Goal: Task Accomplishment & Management: Manage account settings

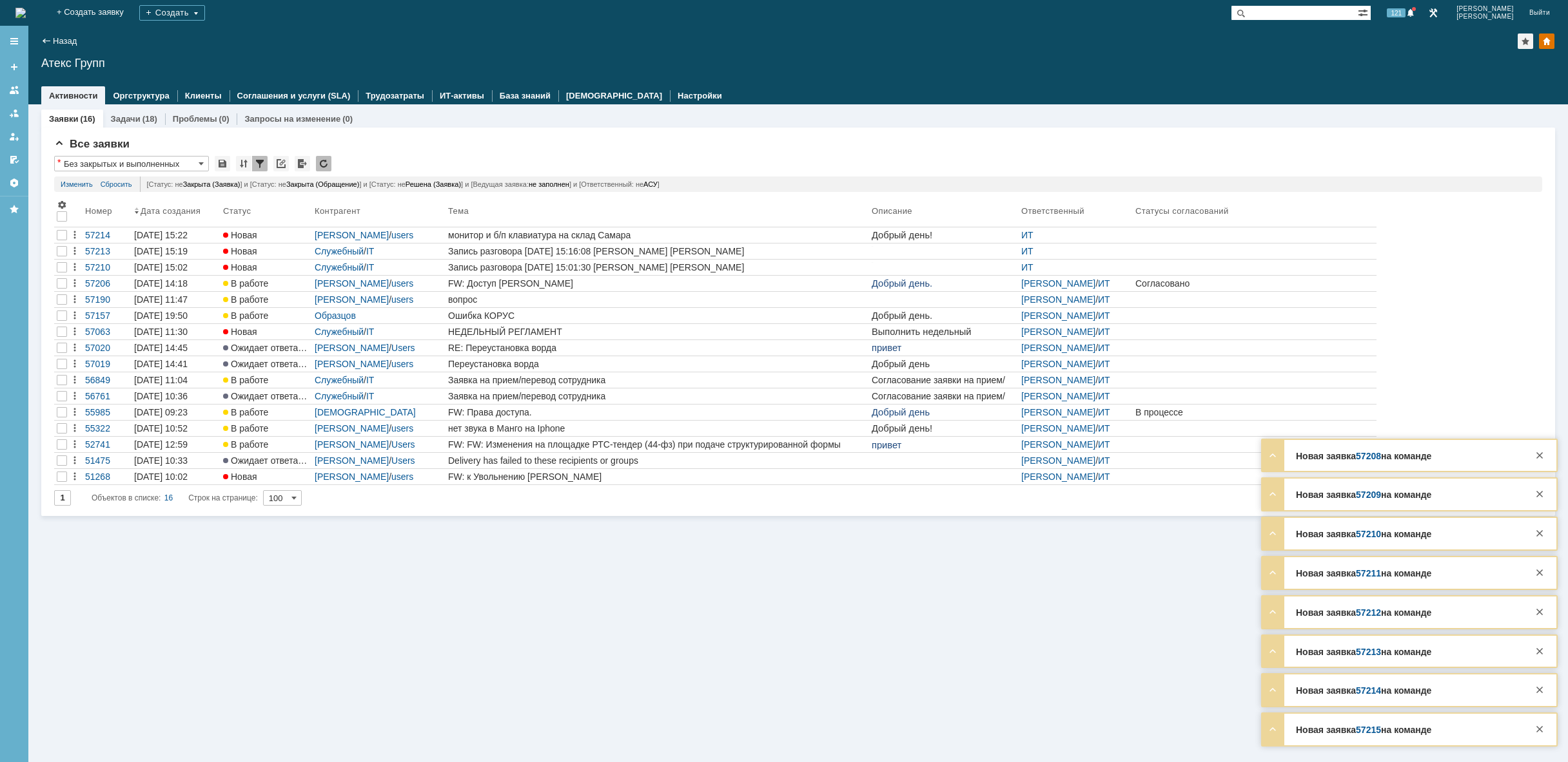
click at [26, 10] on img at bounding box center [21, 13] width 10 height 10
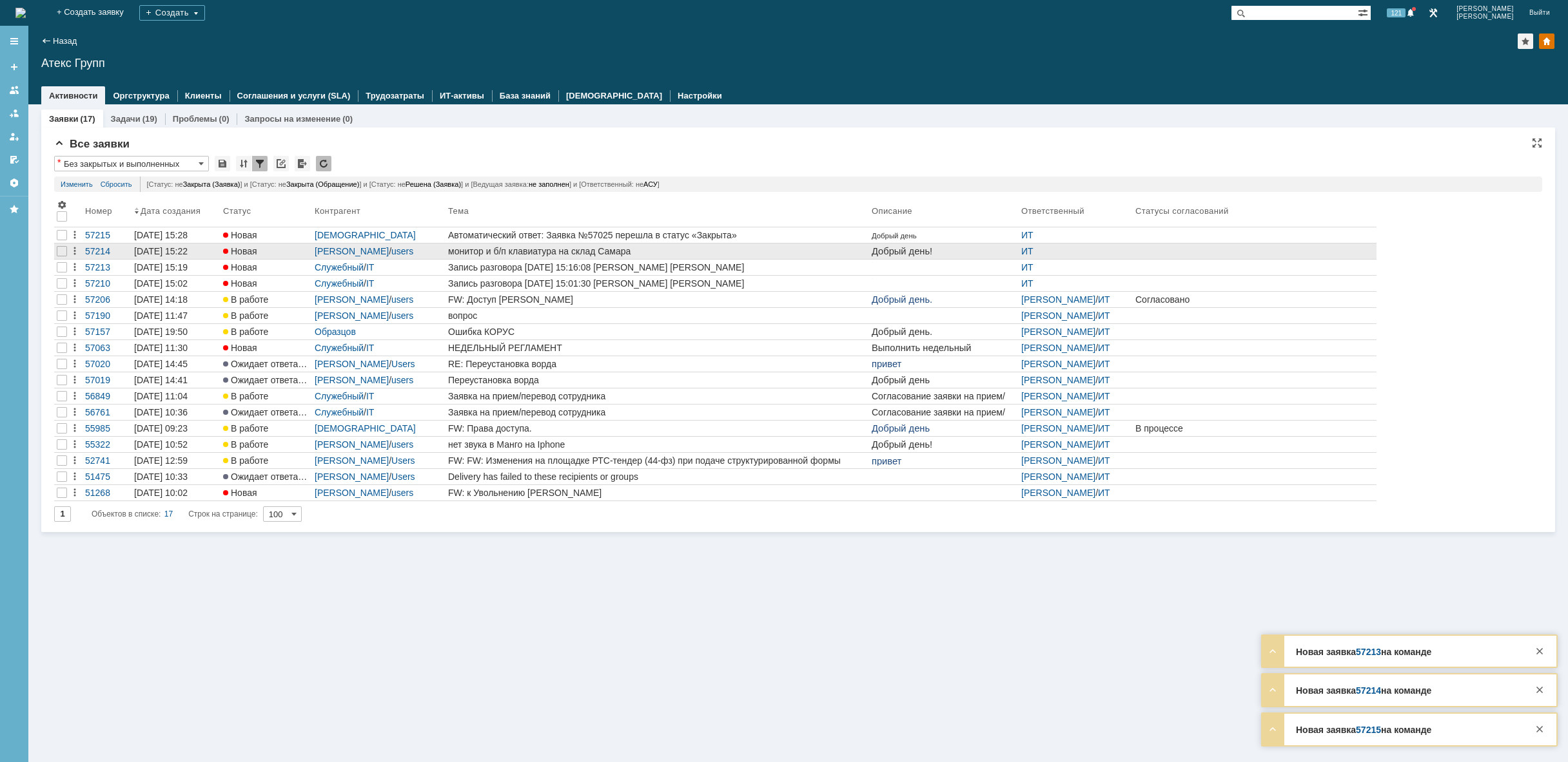
click at [515, 254] on div "монитор и б/п клавиатура на склад Самара" at bounding box center [658, 252] width 419 height 10
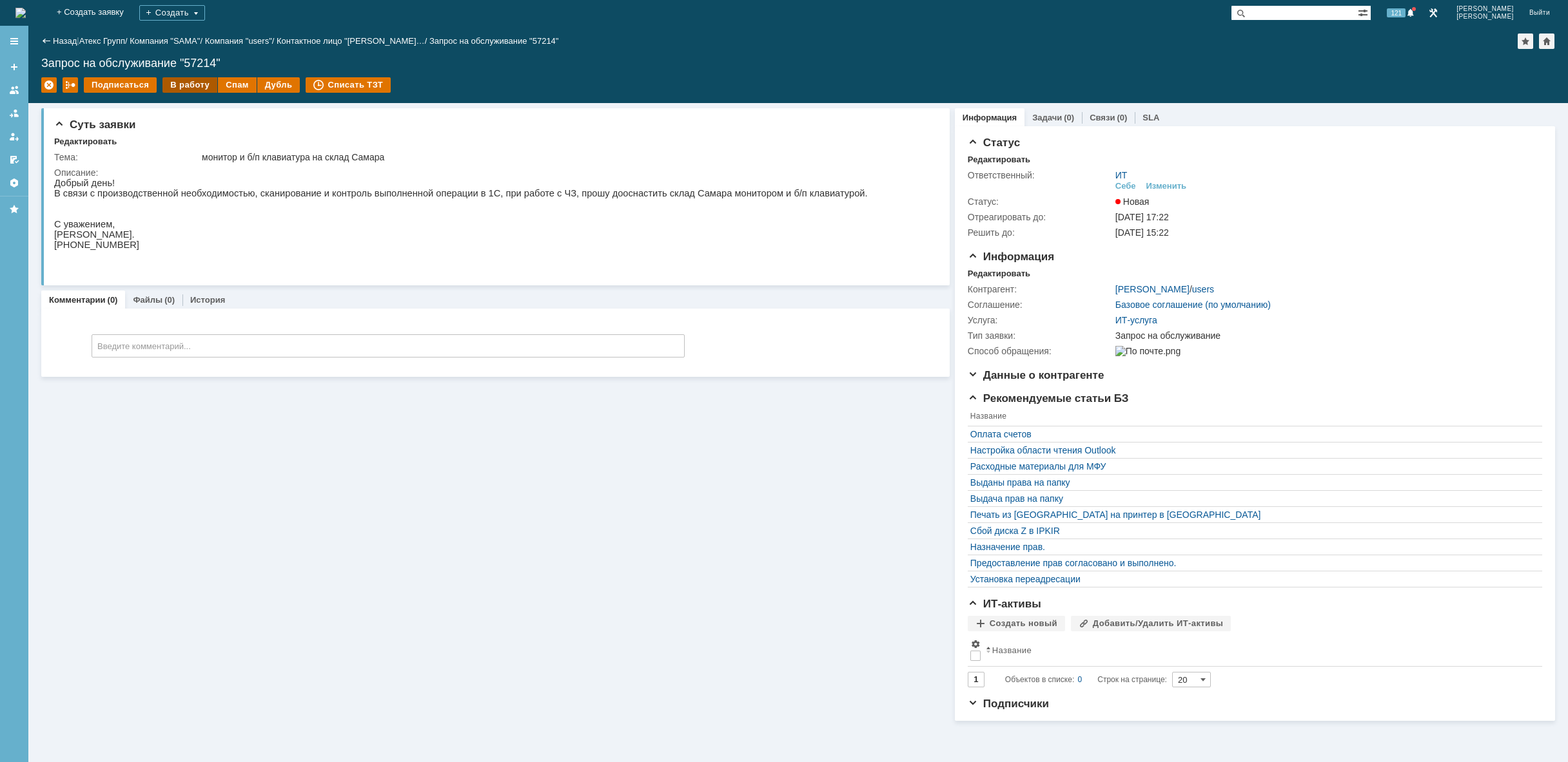
click at [181, 87] on div "В работу" at bounding box center [190, 85] width 55 height 16
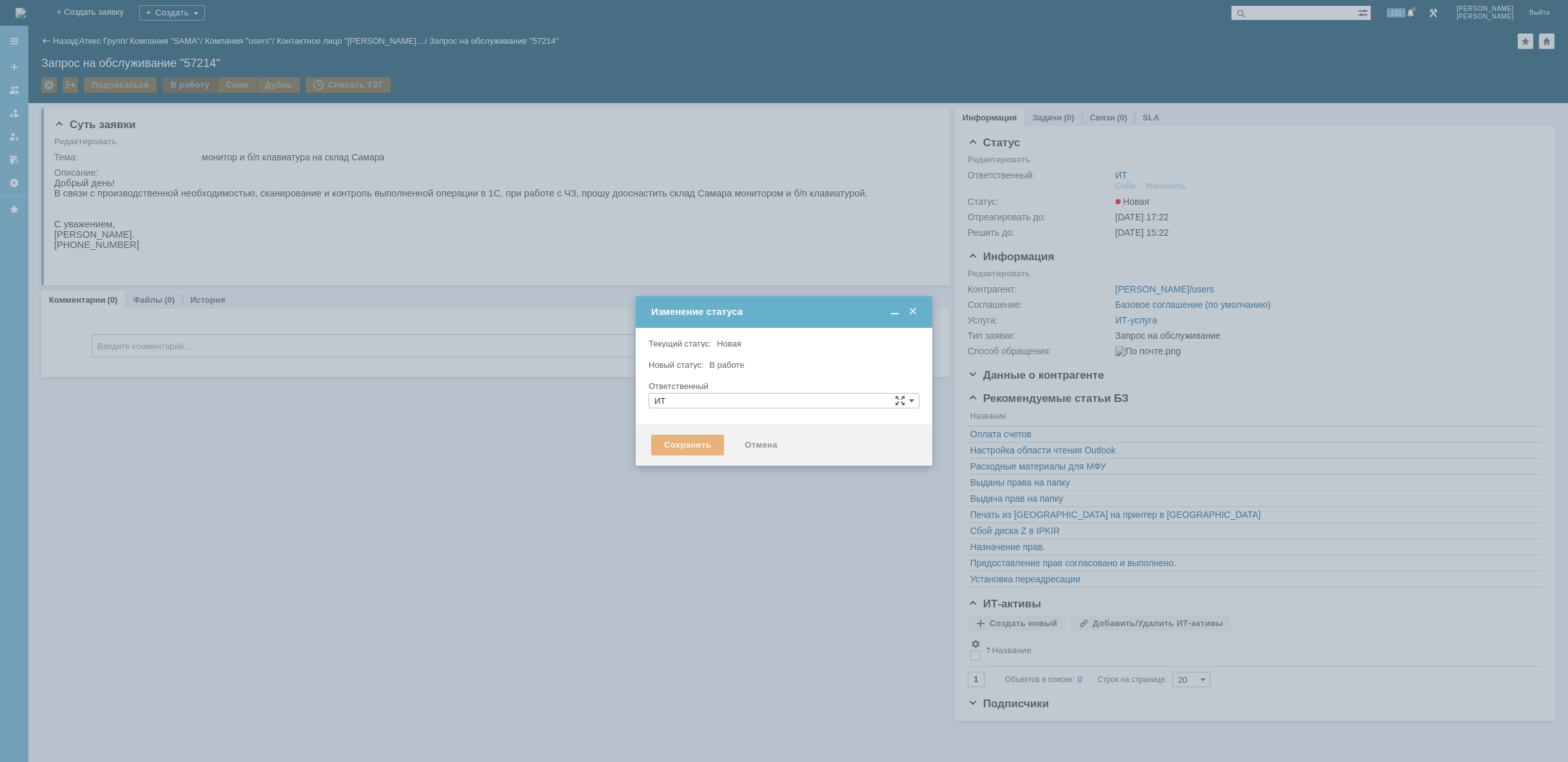
type input "[PERSON_NAME]"
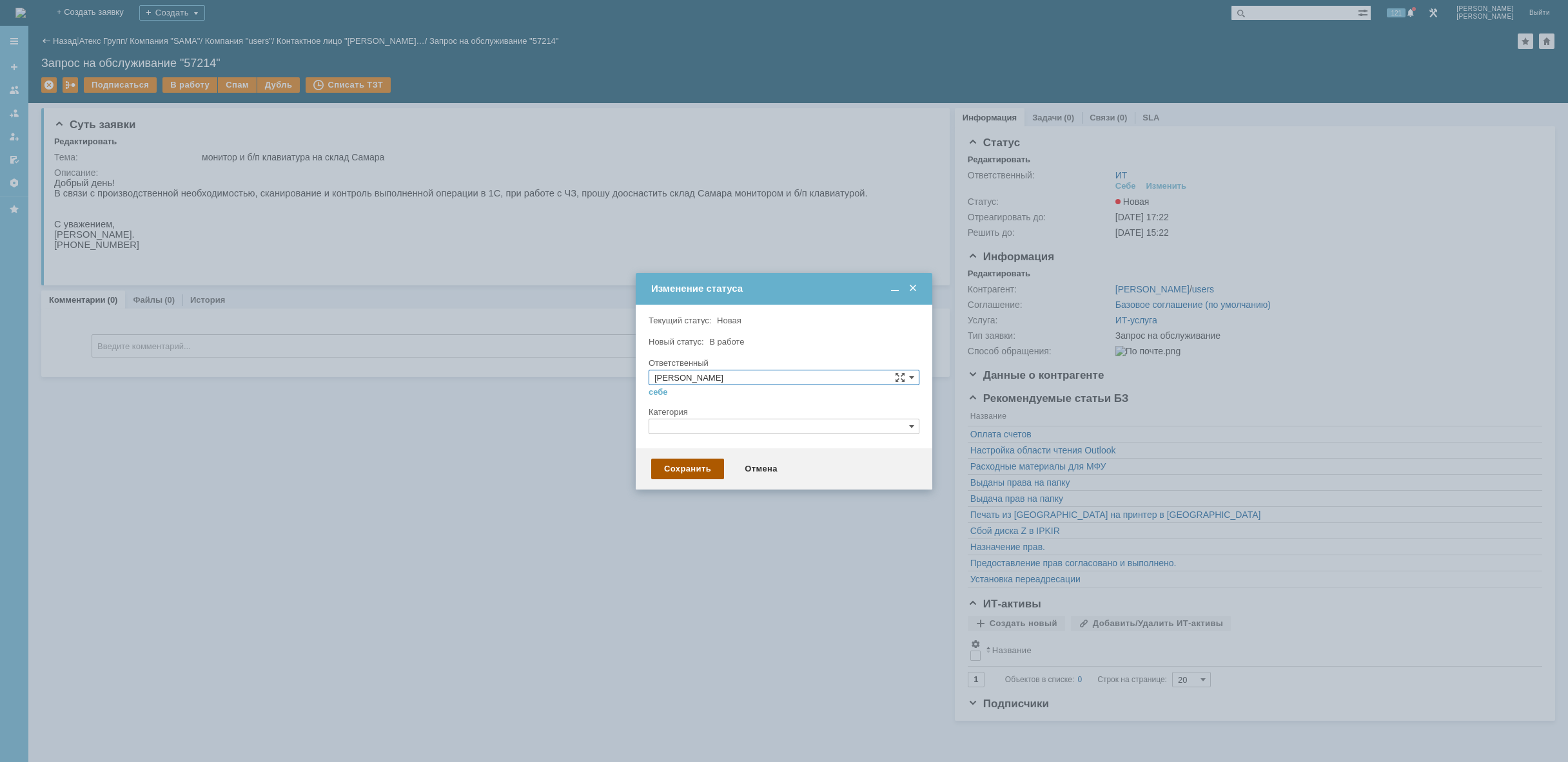
click at [690, 465] on div "Сохранить" at bounding box center [687, 469] width 73 height 21
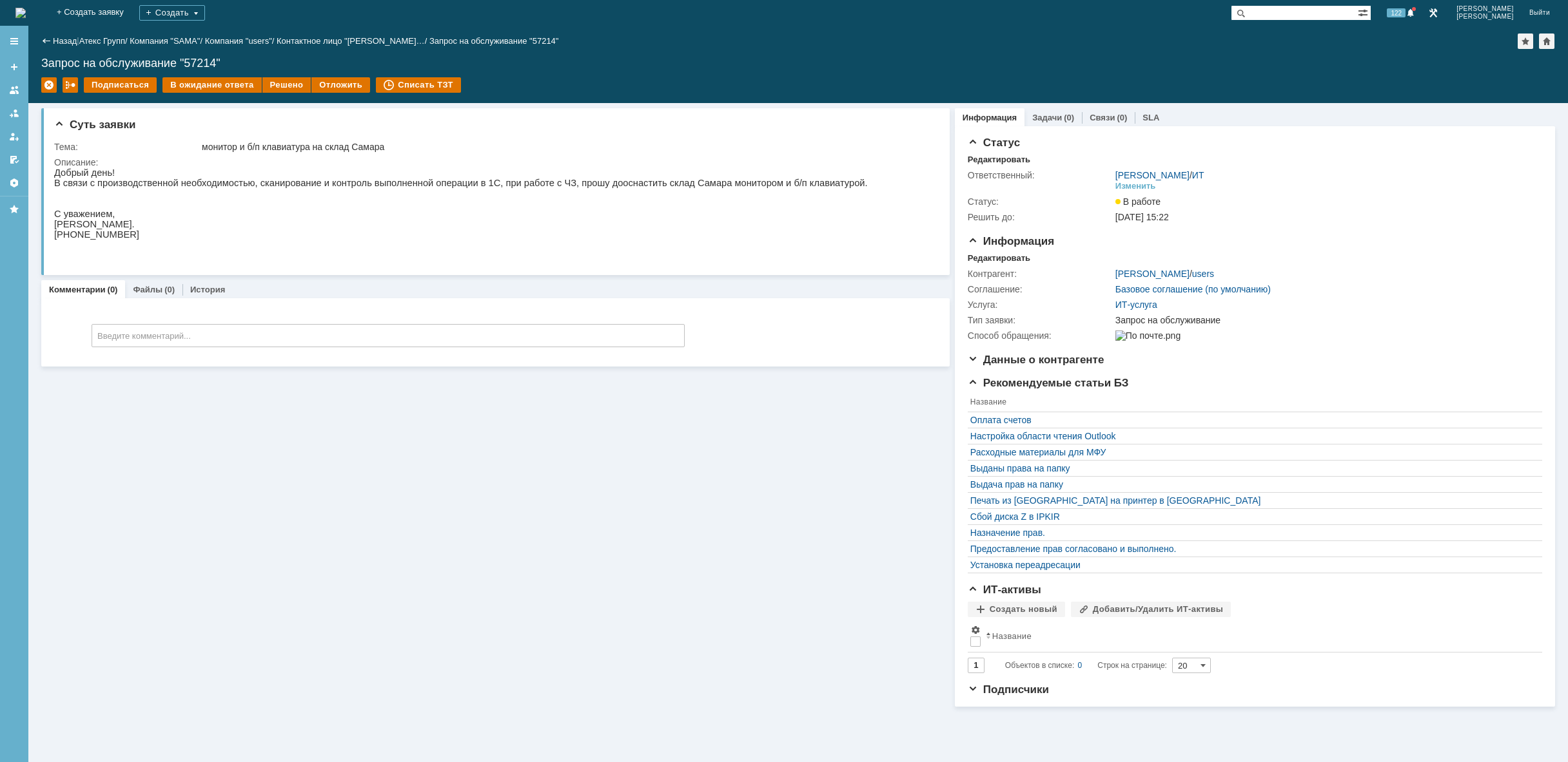
click at [277, 444] on div "Суть заявки Тема: монитор и б/п клавиатура на склад Самара Описание: Комментари…" at bounding box center [496, 405] width 909 height 604
click at [26, 7] on img at bounding box center [21, 13] width 10 height 10
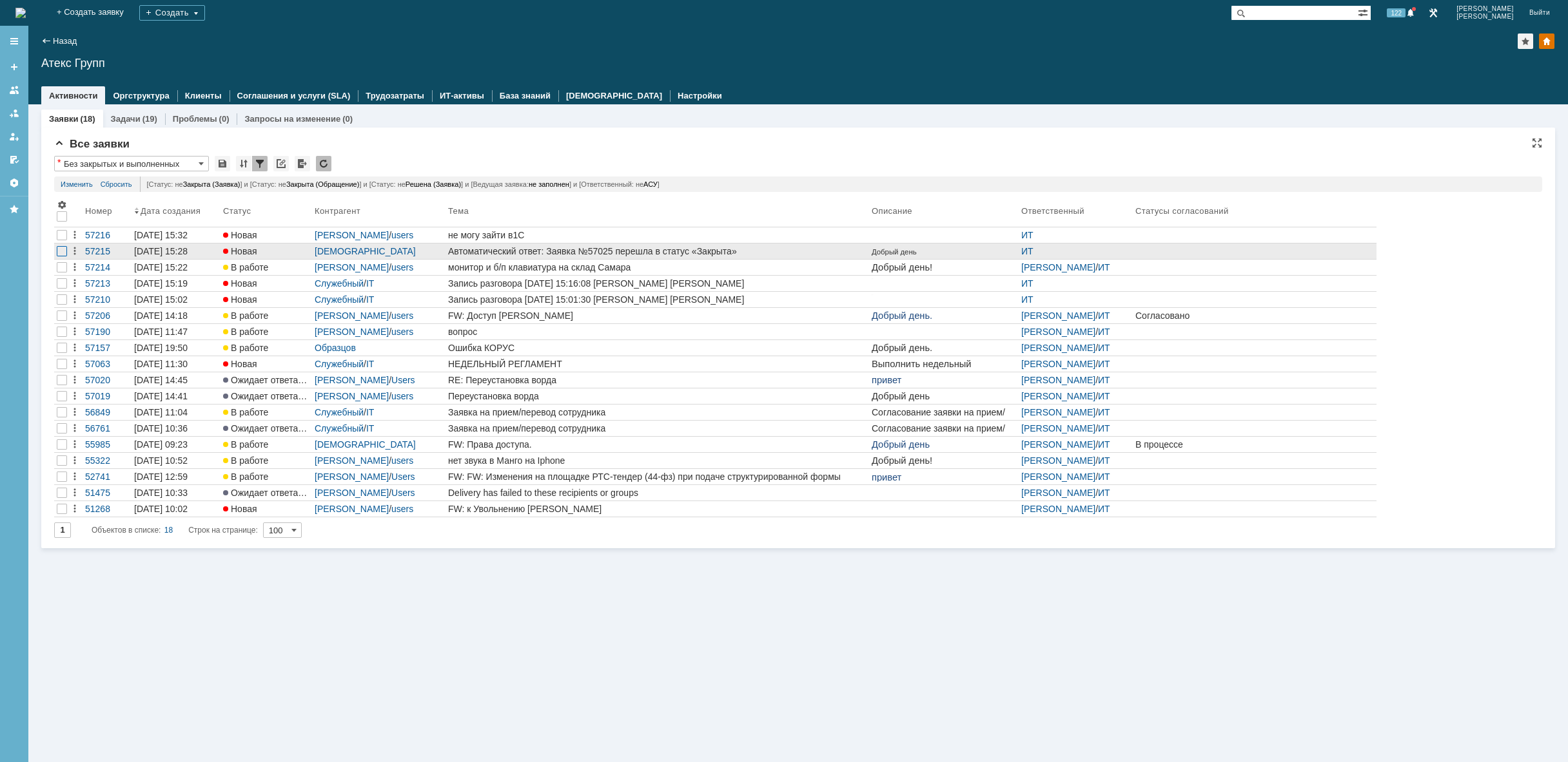
click at [65, 249] on div at bounding box center [62, 252] width 10 height 10
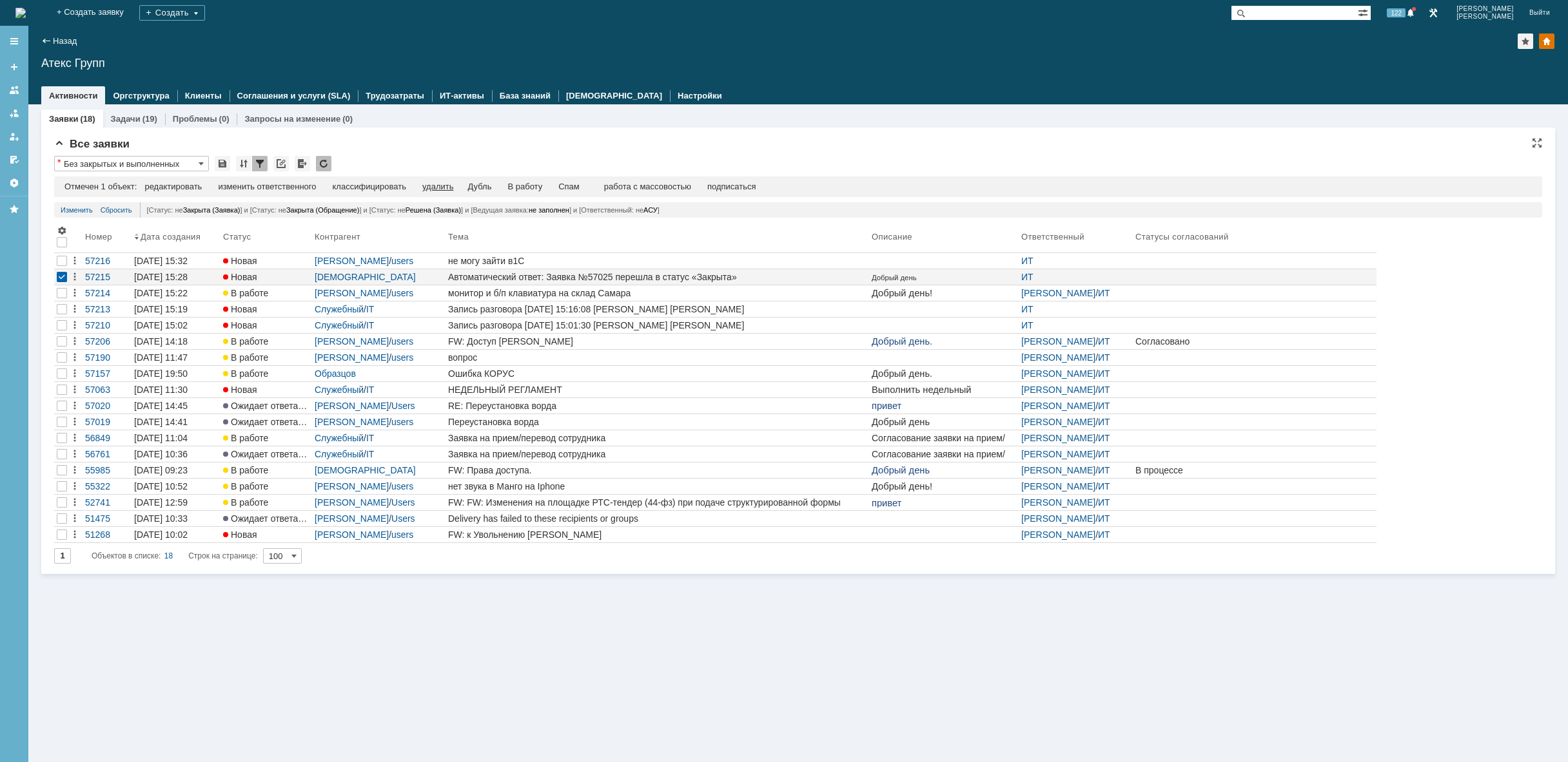
click at [440, 187] on div "удалить" at bounding box center [438, 187] width 31 height 10
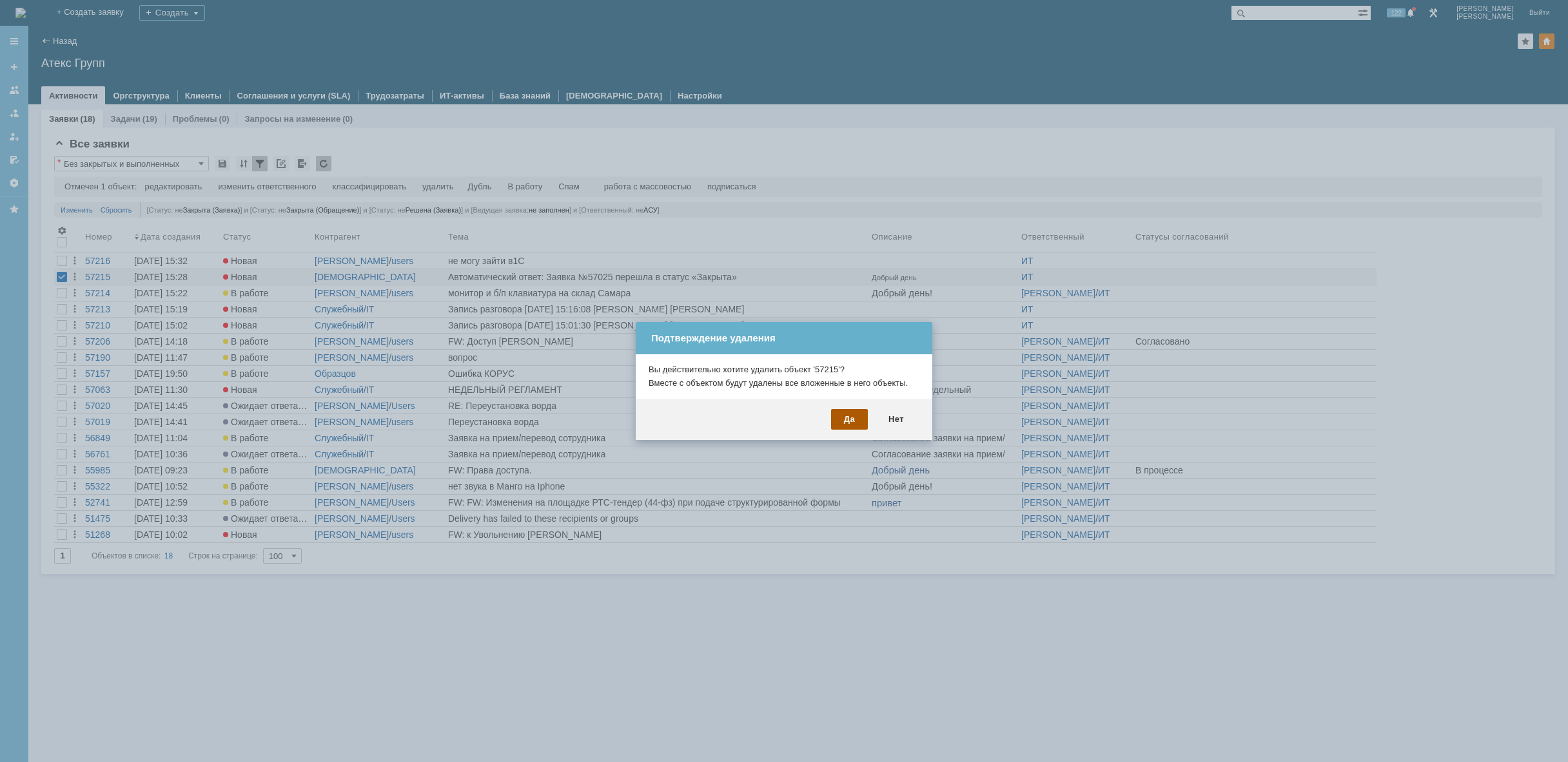
click at [852, 422] on div "Да" at bounding box center [849, 419] width 37 height 21
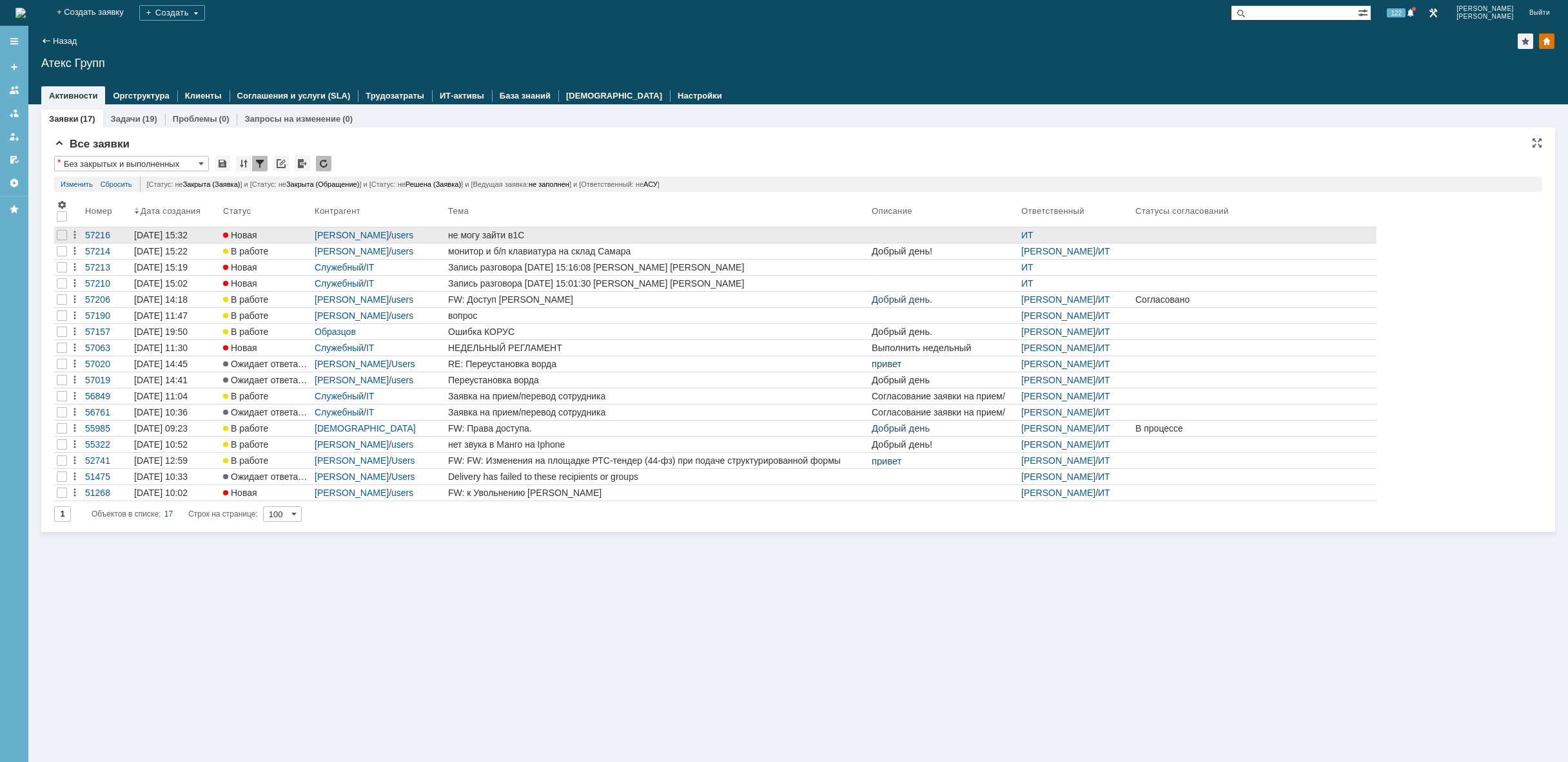
click at [533, 229] on link "не могу зайти в1С" at bounding box center [657, 235] width 424 height 16
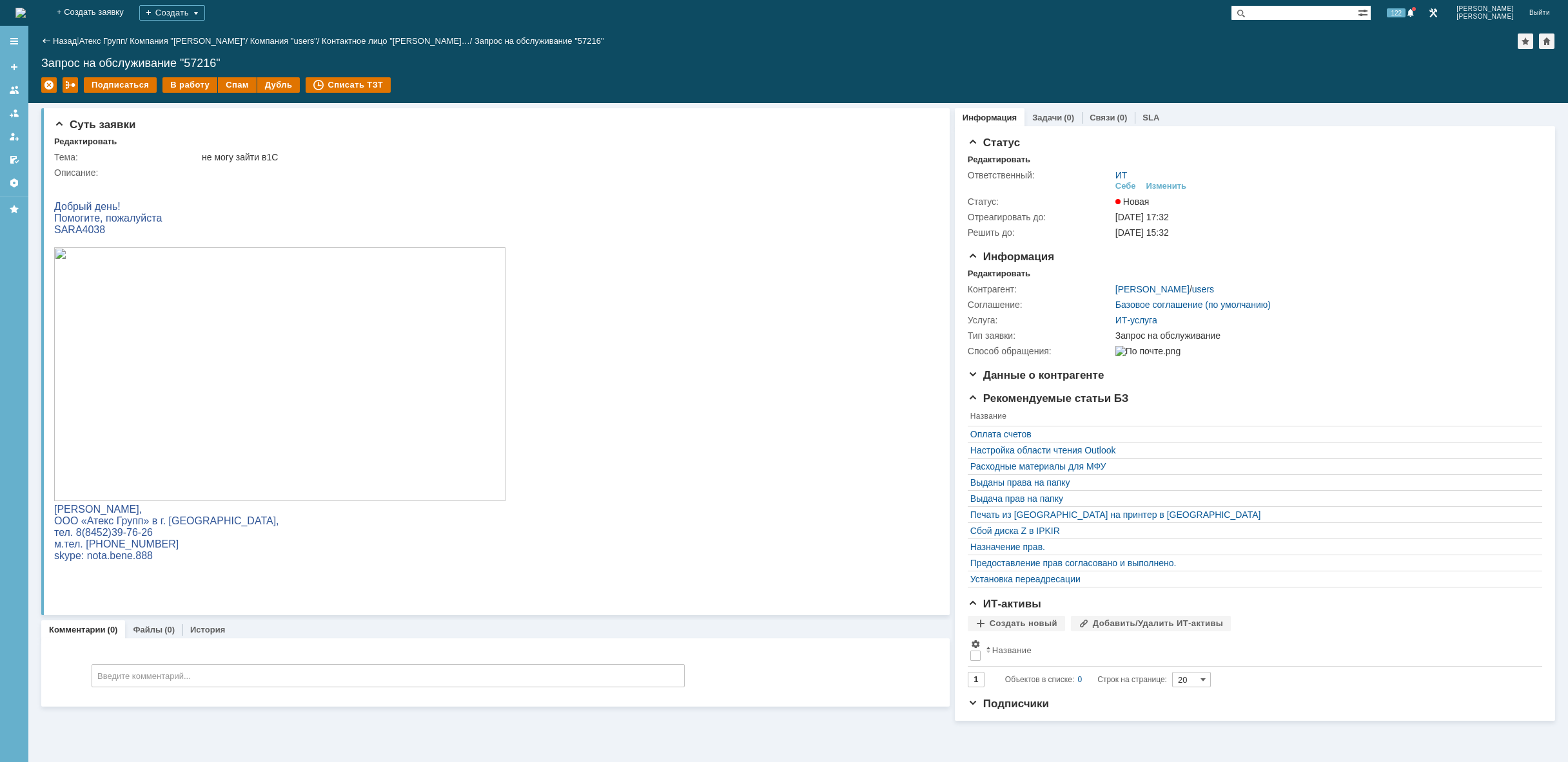
click at [26, 7] on img at bounding box center [21, 13] width 10 height 10
